Goal: Task Accomplishment & Management: Use online tool/utility

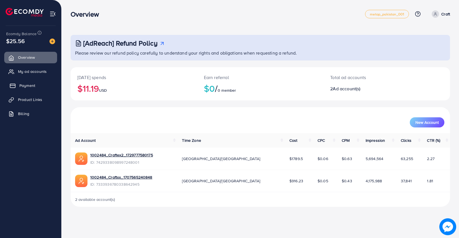
click at [39, 86] on link "Payment" at bounding box center [30, 85] width 53 height 11
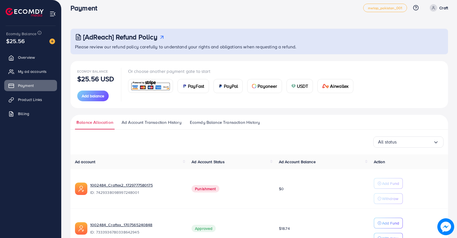
scroll to position [31, 0]
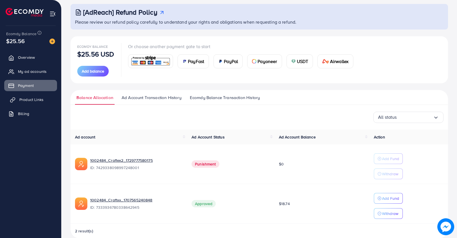
click at [30, 98] on span "Product Links" at bounding box center [31, 100] width 24 height 6
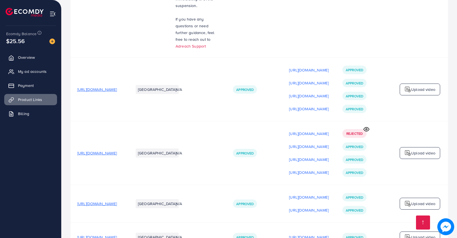
scroll to position [1016, 0]
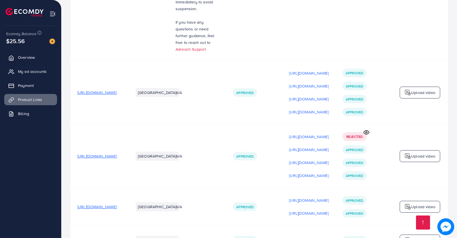
click at [289, 72] on div "[URL][DOMAIN_NAME] [URL][DOMAIN_NAME] [URL][DOMAIN_NAME] [URL][DOMAIN_NAME]" at bounding box center [309, 92] width 40 height 47
click at [289, 108] on p "[URL][DOMAIN_NAME]" at bounding box center [309, 111] width 40 height 7
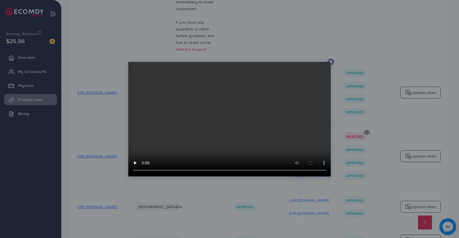
click at [331, 61] on line at bounding box center [330, 62] width 2 height 2
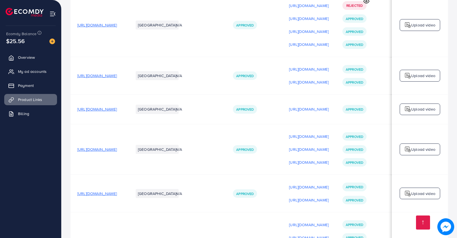
scroll to position [1150, 0]
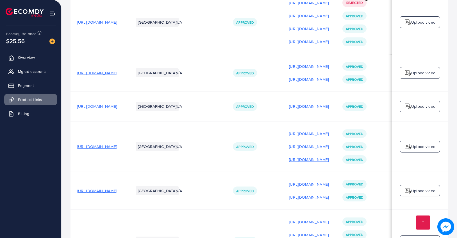
click at [307, 156] on p "[URL][DOMAIN_NAME]" at bounding box center [309, 159] width 40 height 7
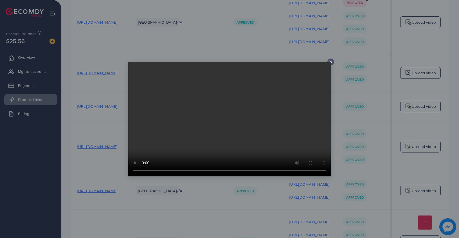
click at [331, 62] on icon at bounding box center [330, 62] width 4 height 4
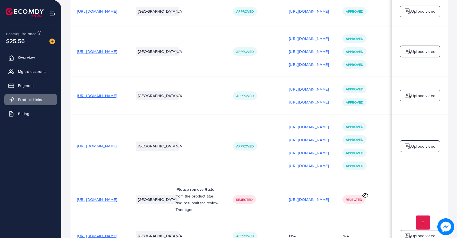
scroll to position [1249, 0]
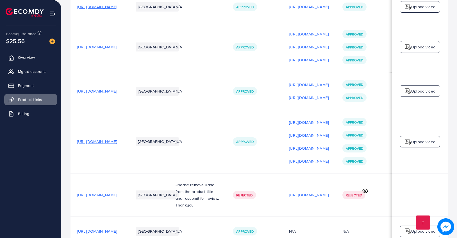
click at [305, 158] on p "[URL][DOMAIN_NAME]" at bounding box center [309, 161] width 40 height 7
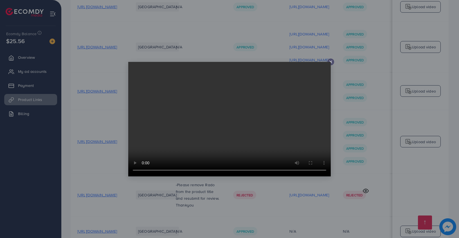
click at [329, 61] on icon at bounding box center [330, 62] width 4 height 4
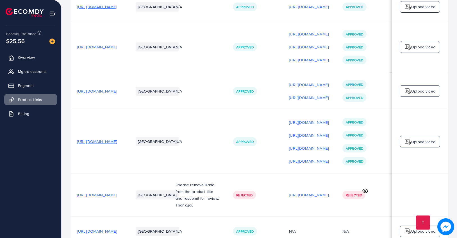
scroll to position [0, 0]
